Goal: Task Accomplishment & Management: Manage account settings

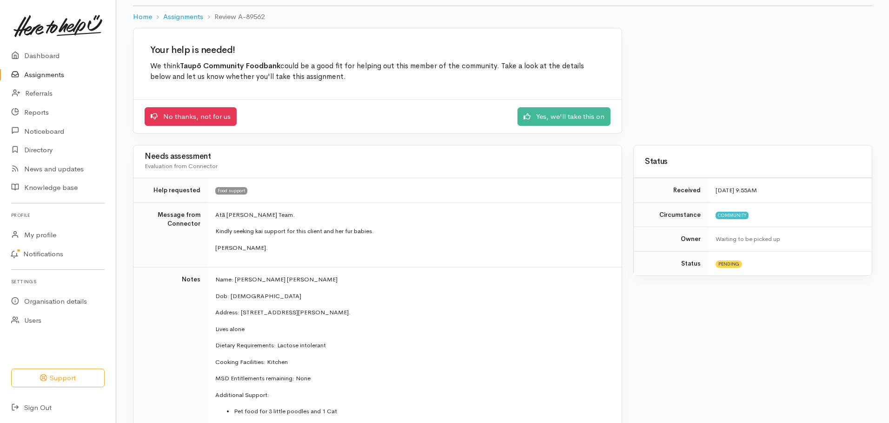
scroll to position [52, 0]
click at [587, 118] on link "Yes, we'll take this on" at bounding box center [563, 115] width 93 height 19
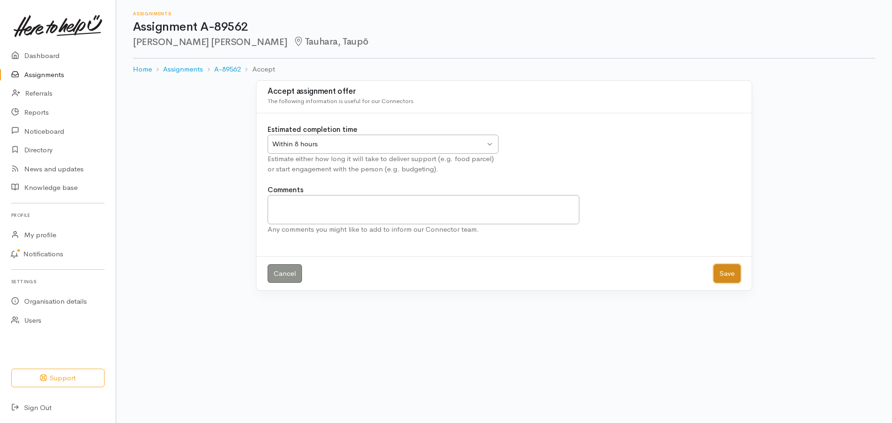
click at [734, 273] on button "Save" at bounding box center [727, 273] width 27 height 19
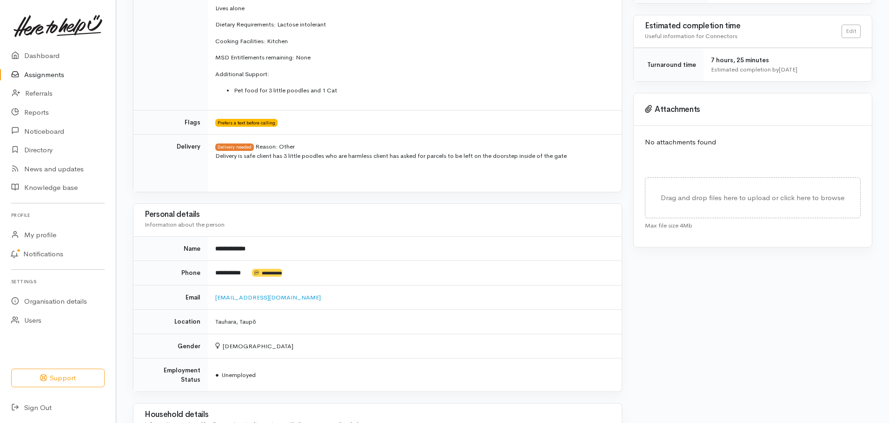
scroll to position [279, 0]
